Goal: Task Accomplishment & Management: Check status

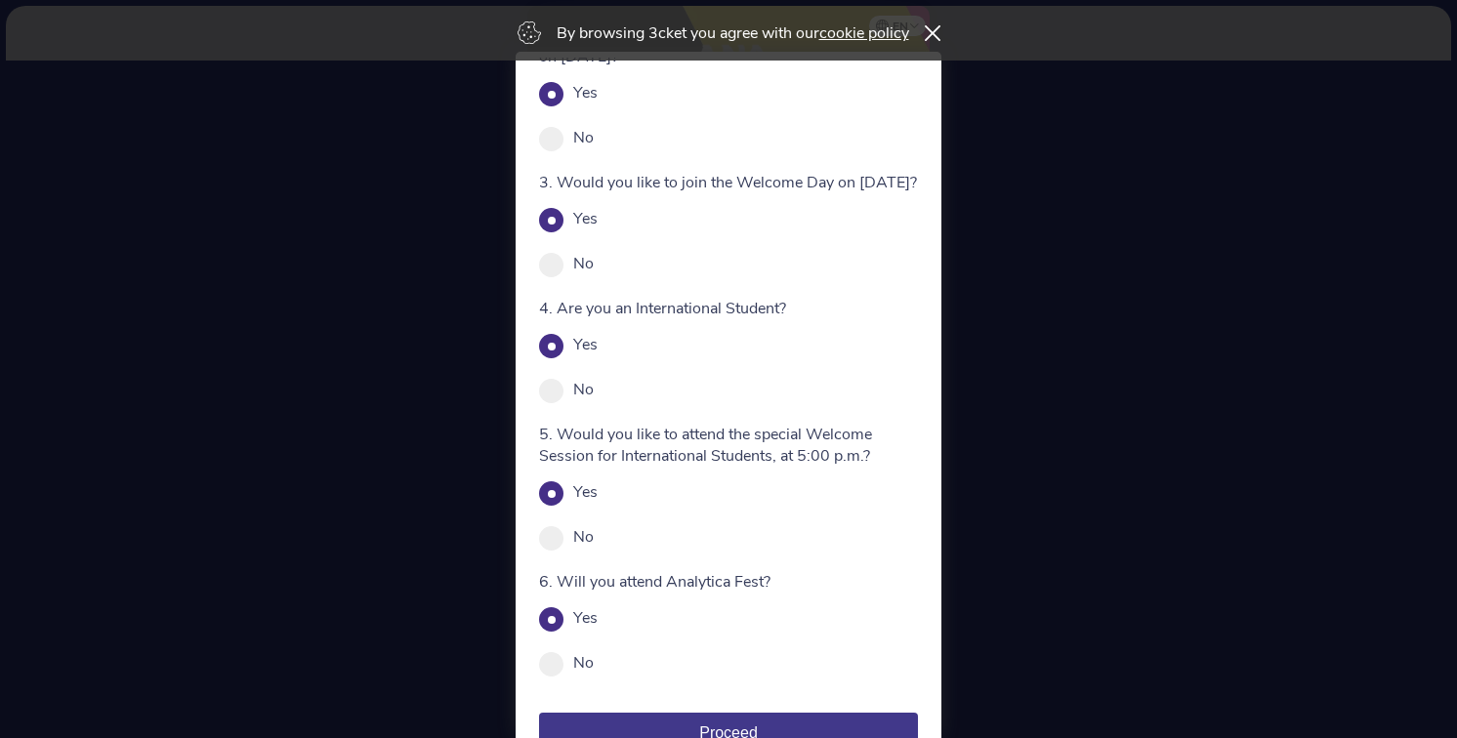
scroll to position [262, 0]
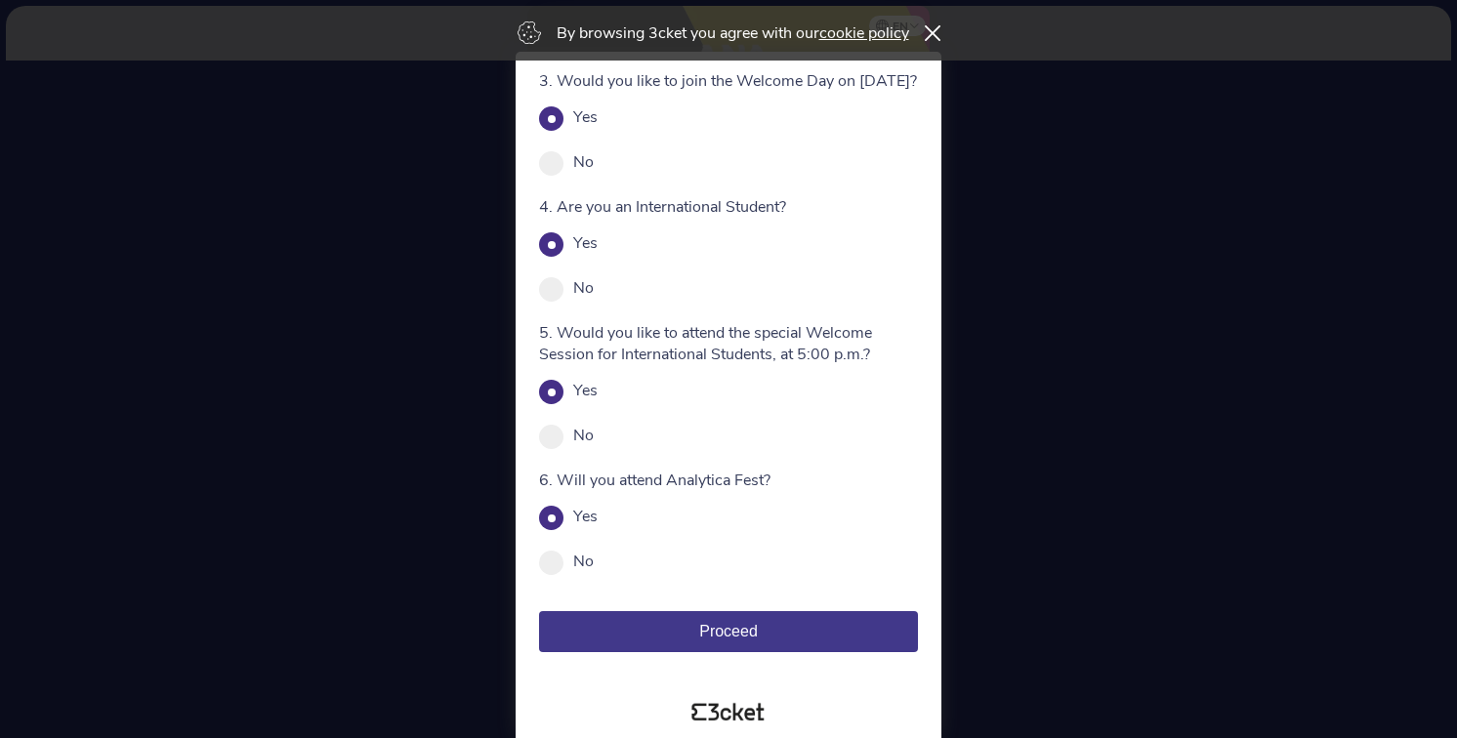
click at [731, 634] on span "Proceed" at bounding box center [728, 631] width 59 height 17
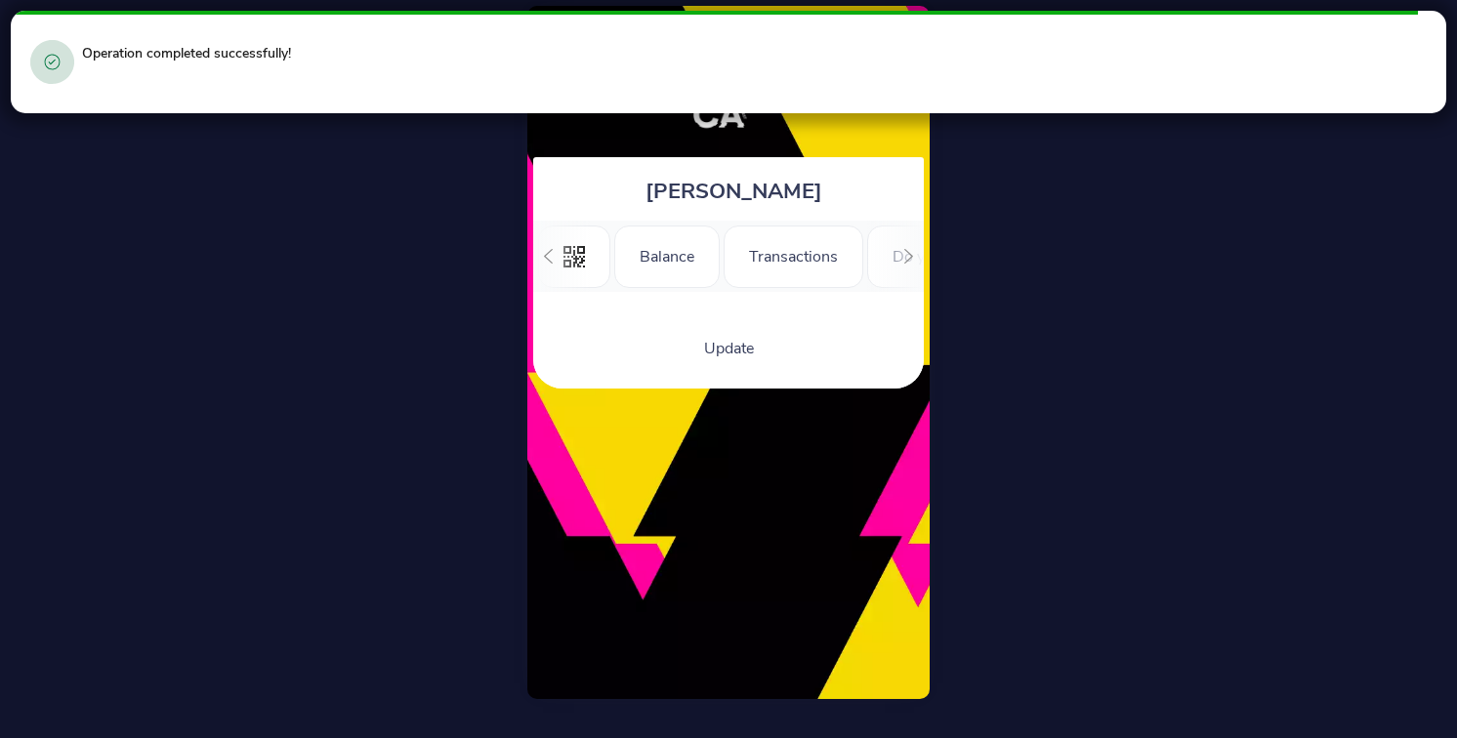
scroll to position [0, 238]
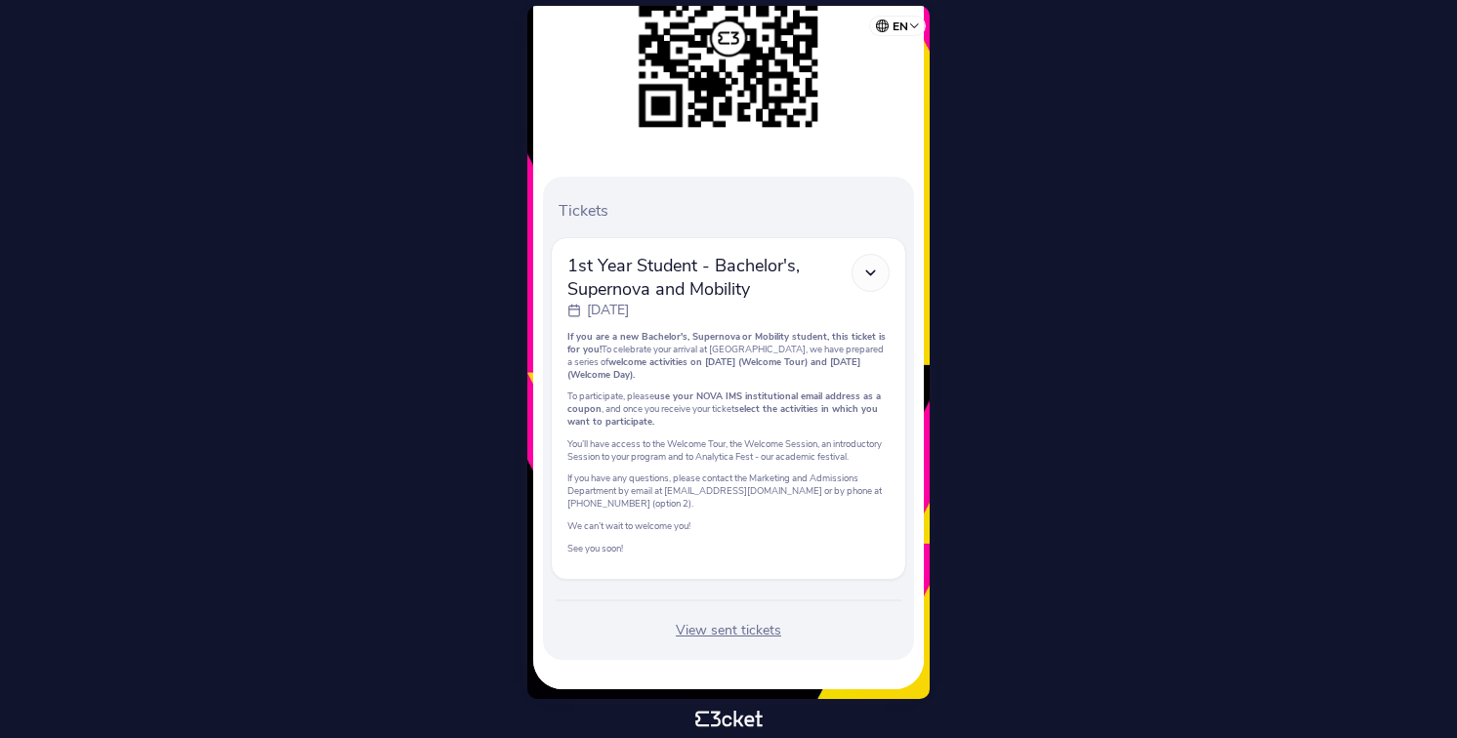
scroll to position [393, 0]
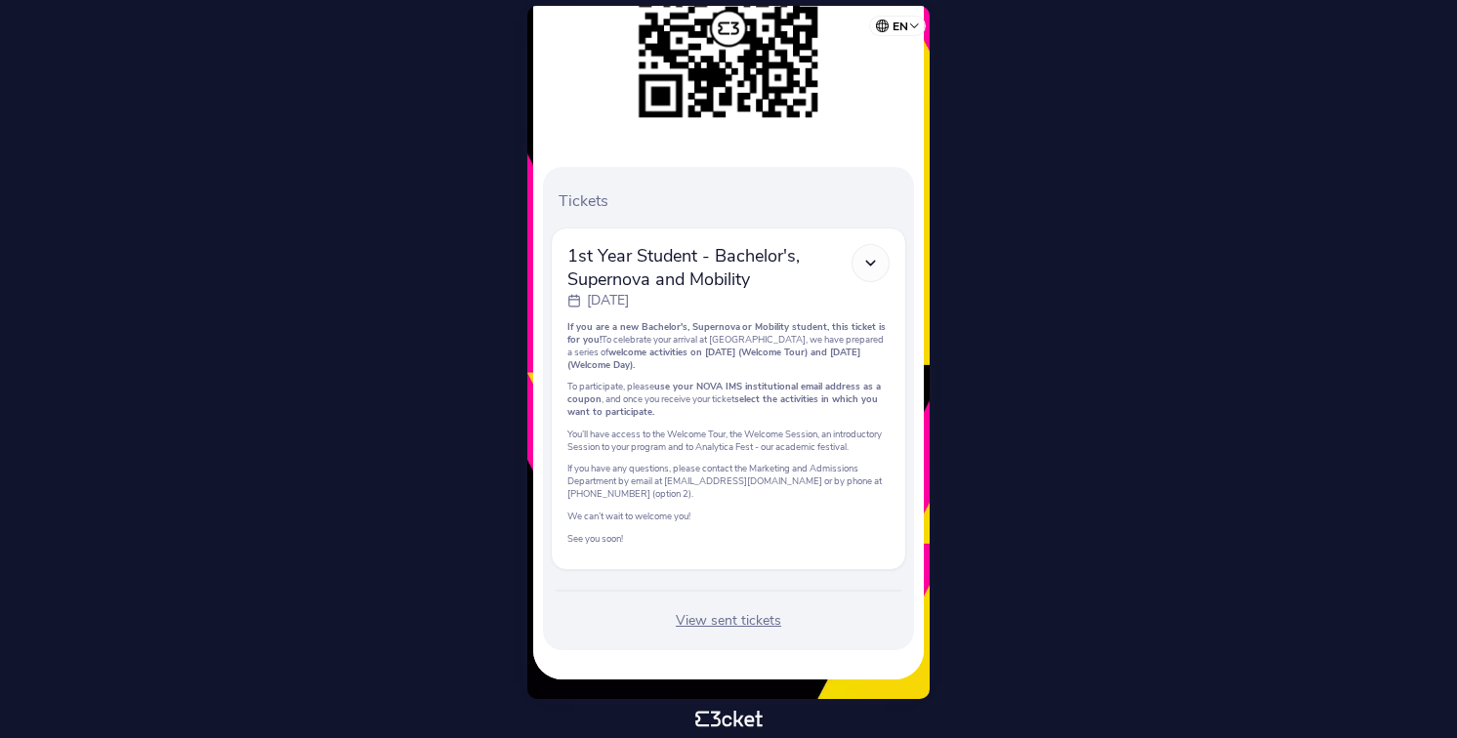
click at [727, 617] on div "View sent tickets" at bounding box center [728, 621] width 355 height 20
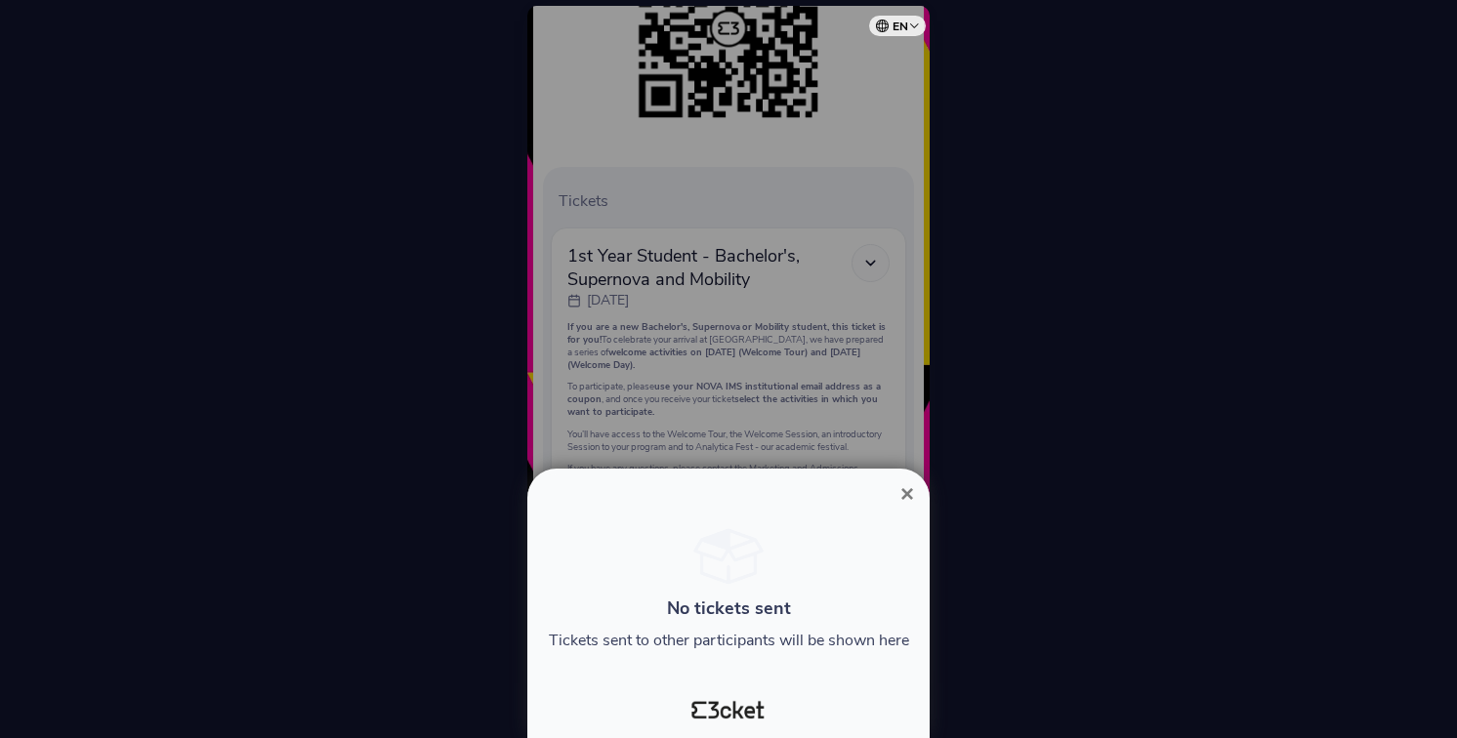
click at [746, 296] on div at bounding box center [728, 369] width 1457 height 738
